Goal: Transaction & Acquisition: Purchase product/service

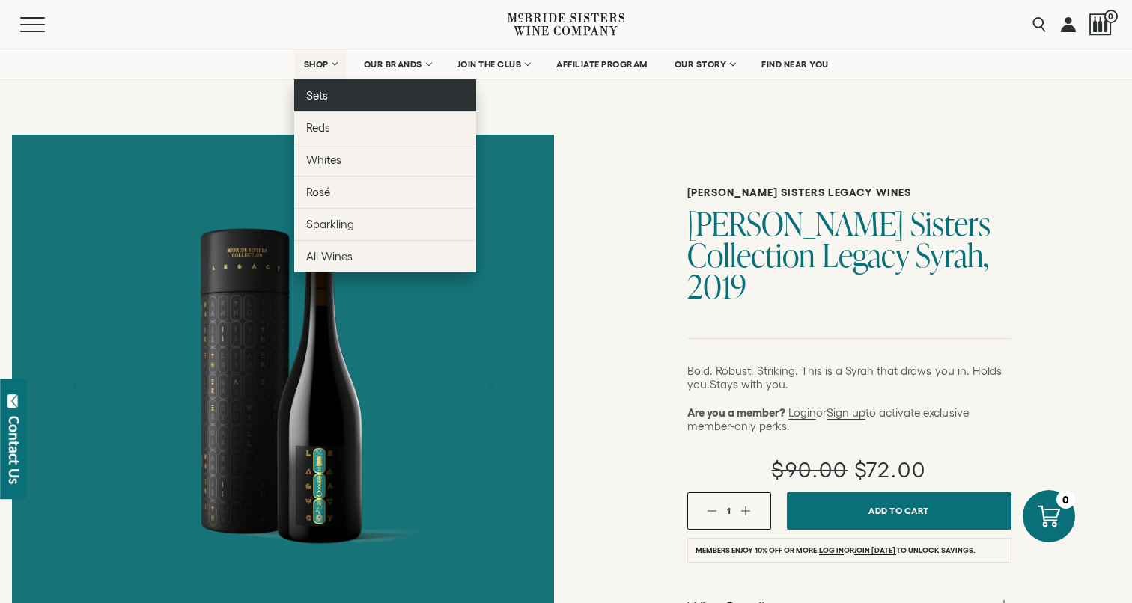
click at [329, 98] on link "Sets" at bounding box center [385, 95] width 182 height 32
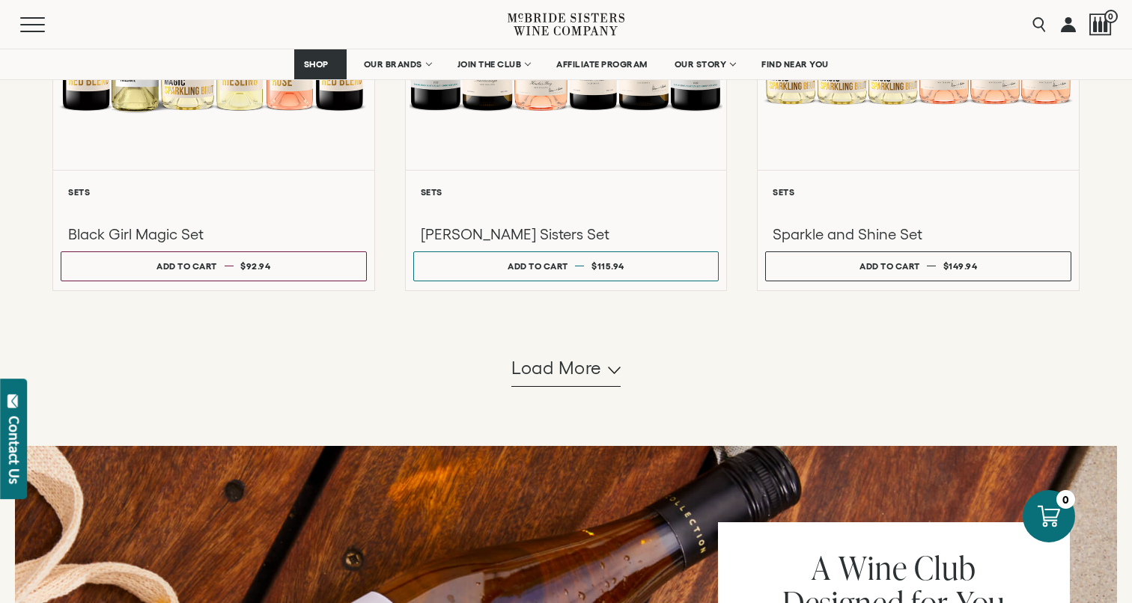
scroll to position [1287, 0]
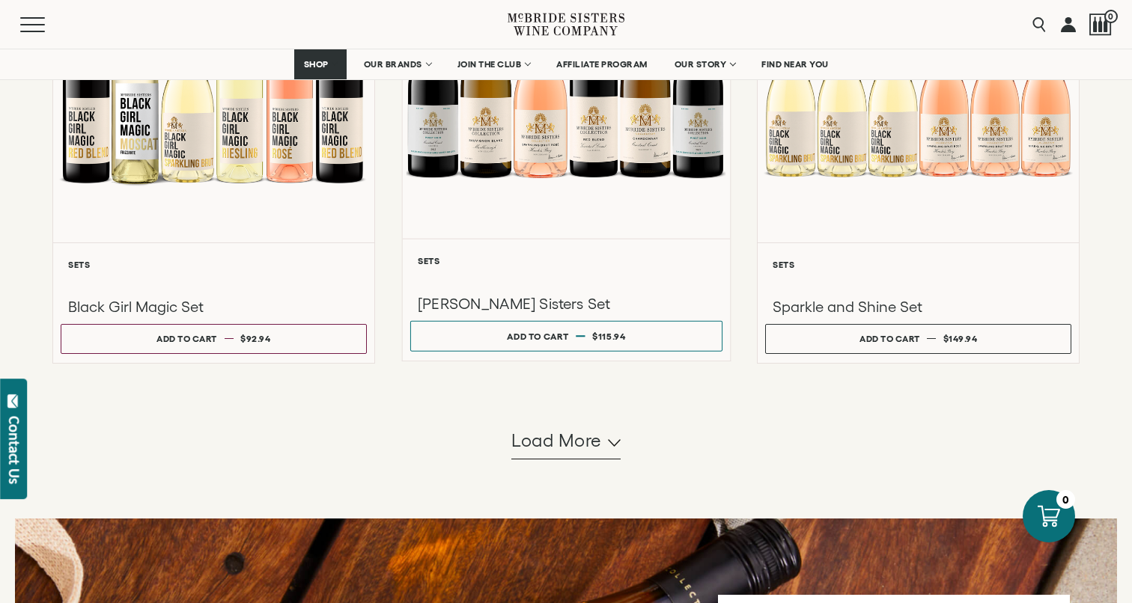
click at [505, 304] on h3 "McBride Sisters Set" at bounding box center [566, 304] width 296 height 20
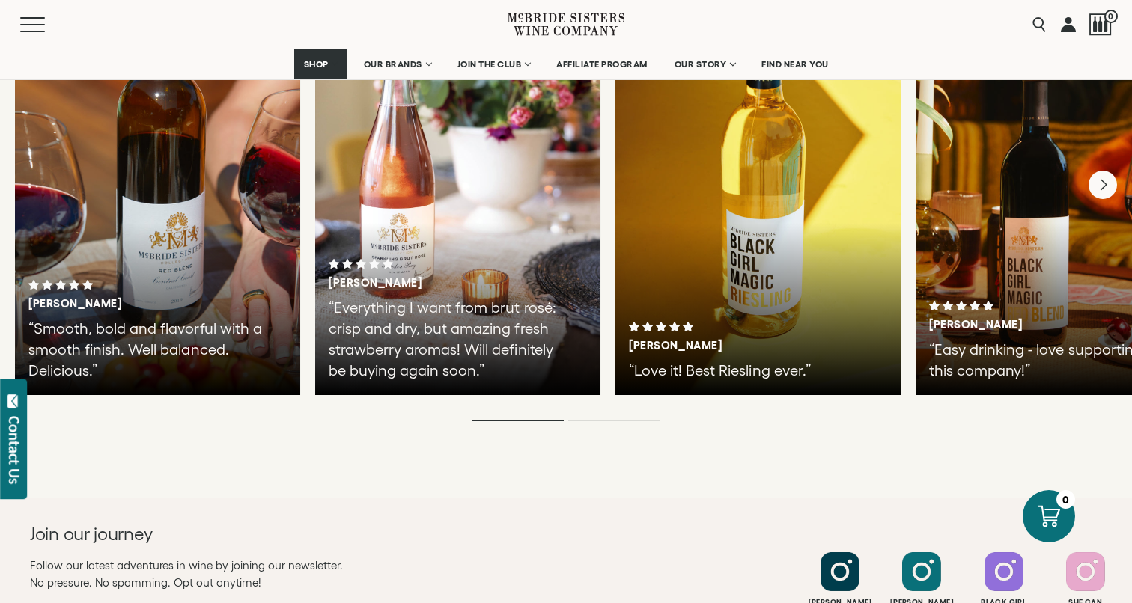
scroll to position [2815, 0]
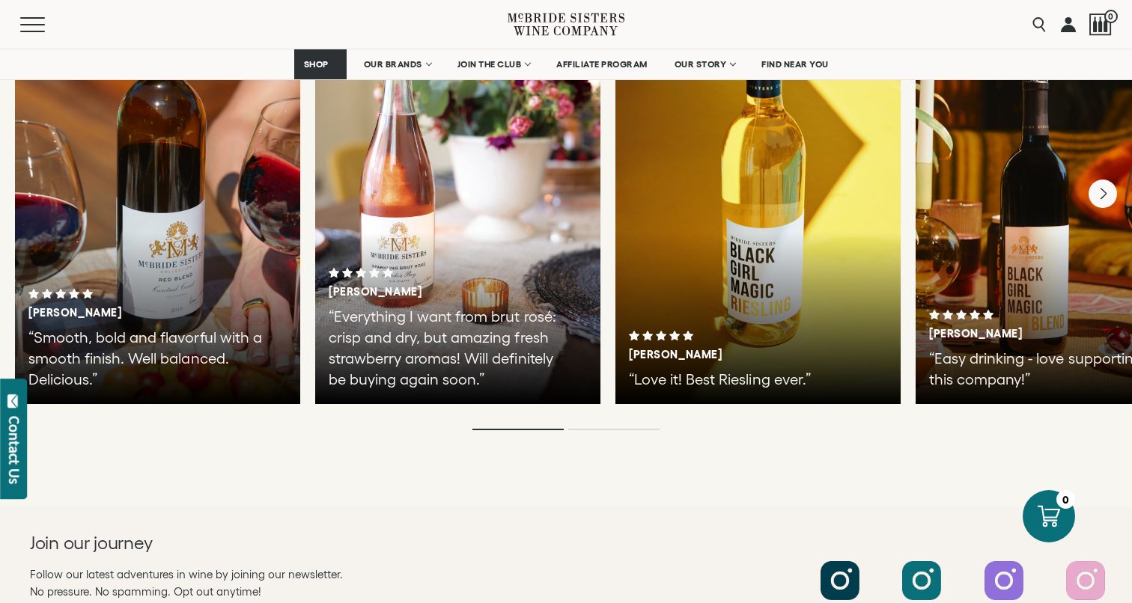
click at [607, 427] on ol at bounding box center [566, 430] width 599 height 6
click at [604, 429] on li "Page dot 2" at bounding box center [613, 429] width 91 height 1
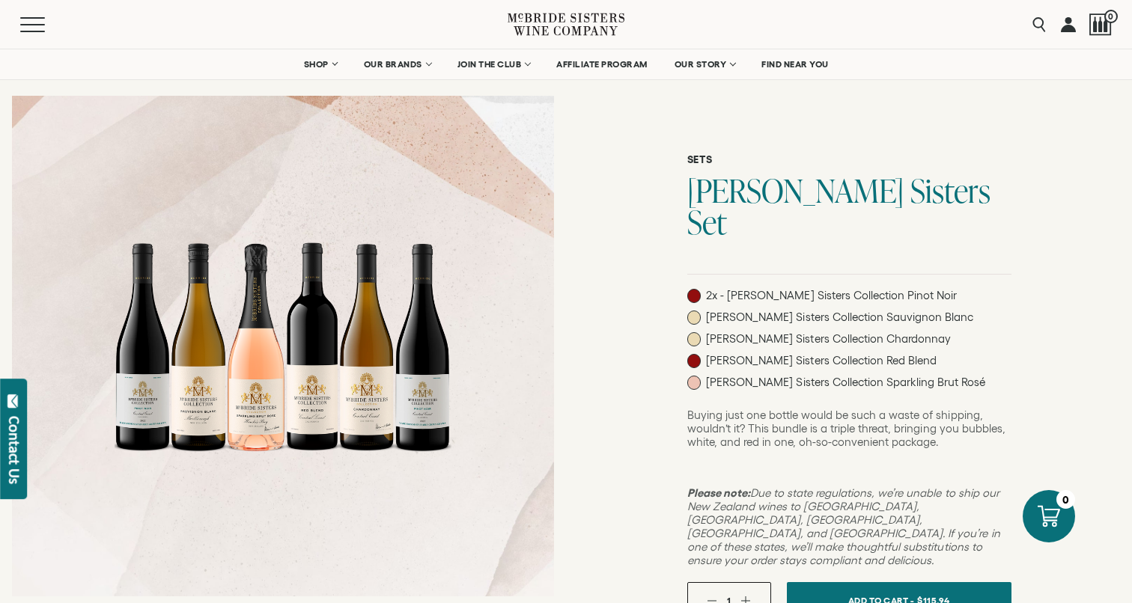
scroll to position [0, 0]
